Goal: Use online tool/utility: Utilize a website feature to perform a specific function

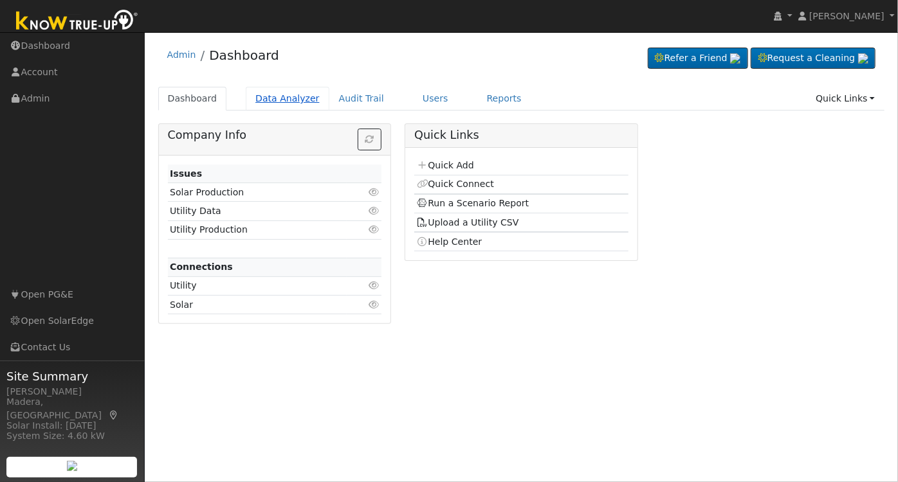
click at [262, 101] on link "Data Analyzer" at bounding box center [288, 99] width 84 height 24
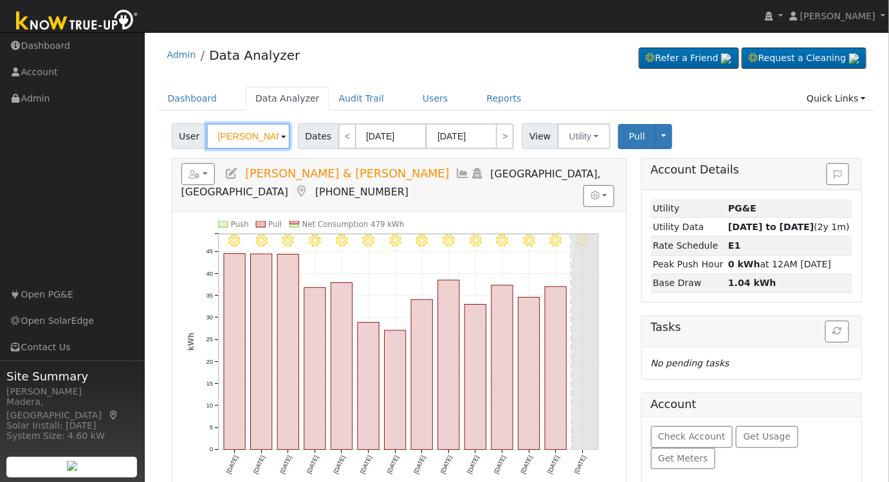
click at [252, 134] on input "Jay & Cynthia Froman" at bounding box center [248, 136] width 84 height 26
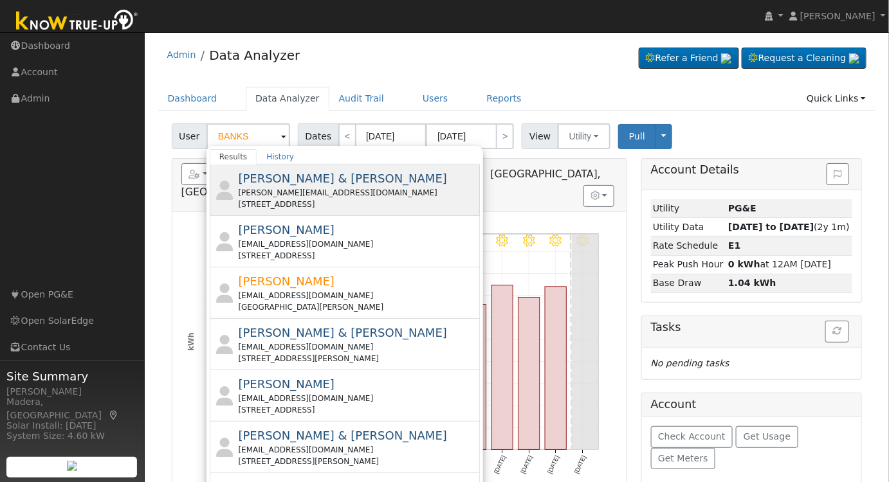
click at [406, 199] on div "474 East Salmon River Drive, Fresno, CA 93730" at bounding box center [357, 205] width 239 height 12
type input "David & Jan Banks"
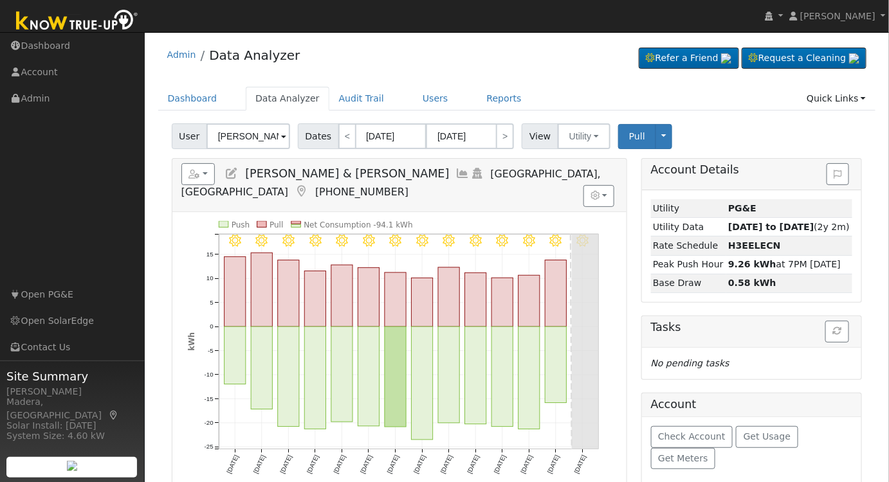
click at [456, 168] on icon at bounding box center [463, 174] width 14 height 12
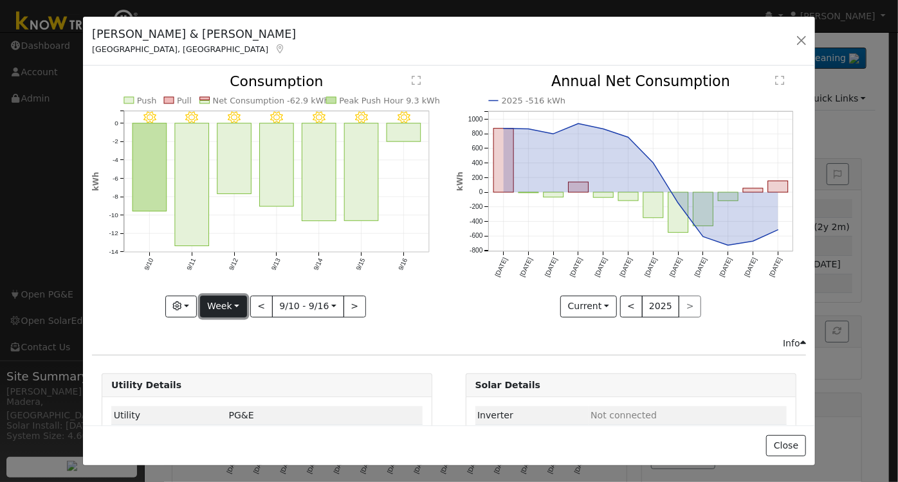
click at [223, 302] on button "Week" at bounding box center [223, 307] width 47 height 22
click at [233, 382] on link "Year" at bounding box center [245, 387] width 89 height 18
type input "2024-09-01"
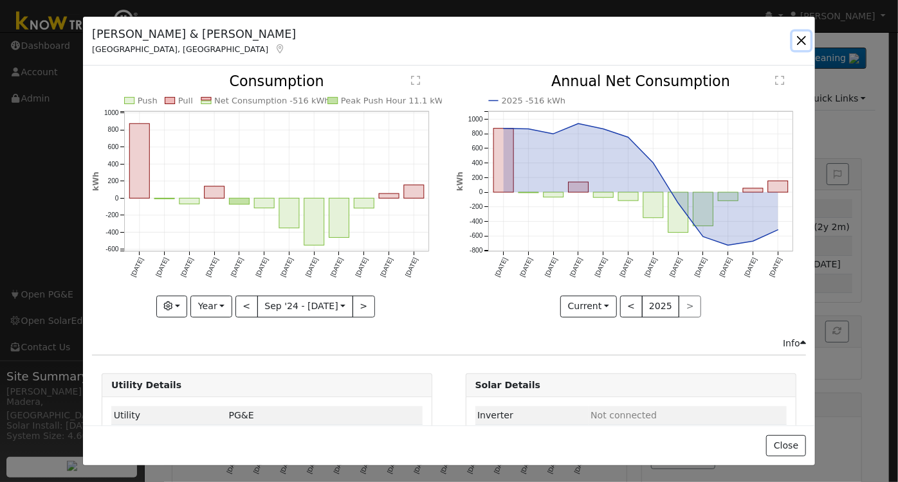
click at [802, 36] on button "button" at bounding box center [801, 41] width 18 height 18
